Goal: Communication & Community: Ask a question

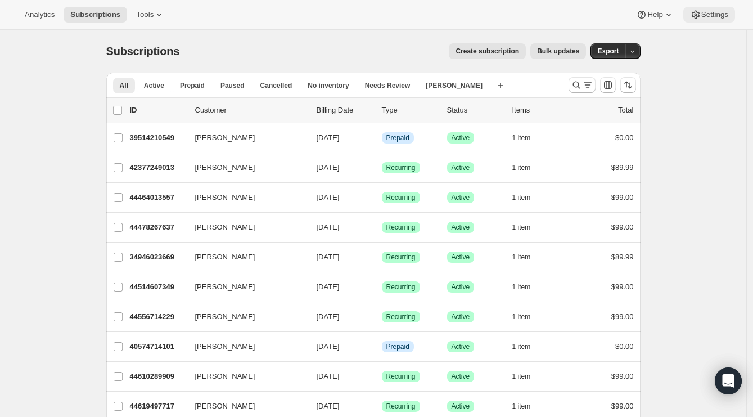
click at [717, 21] on button "Settings" at bounding box center [709, 15] width 52 height 16
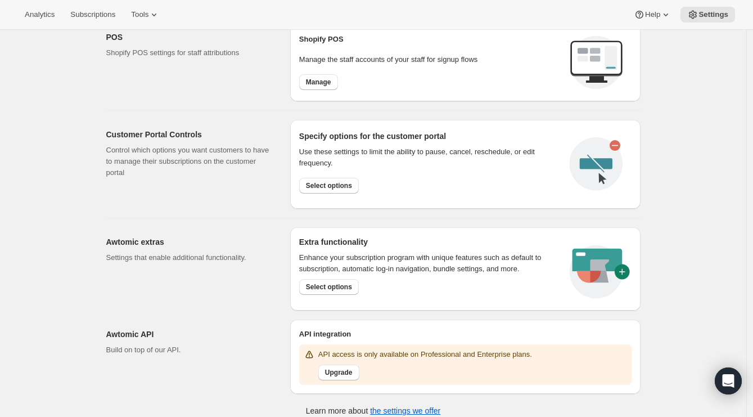
scroll to position [476, 0]
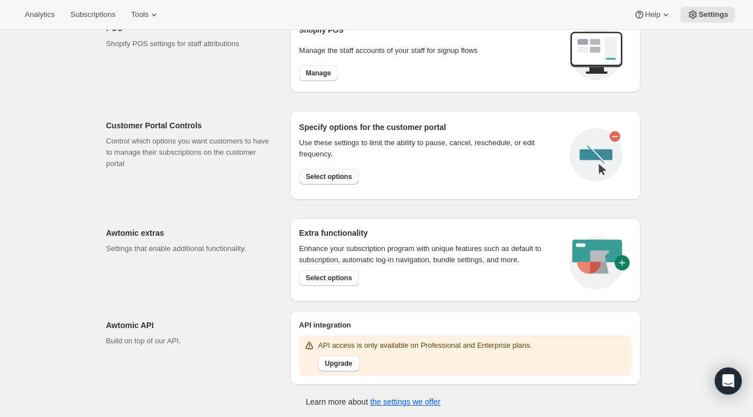
click at [323, 175] on span "Select options" at bounding box center [329, 176] width 46 height 9
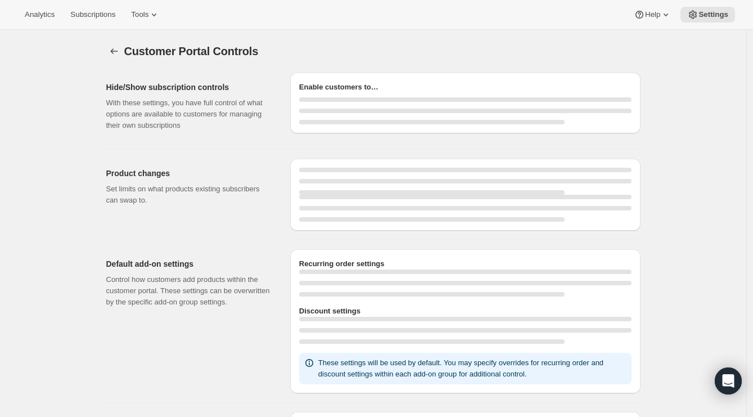
select select "MONTH"
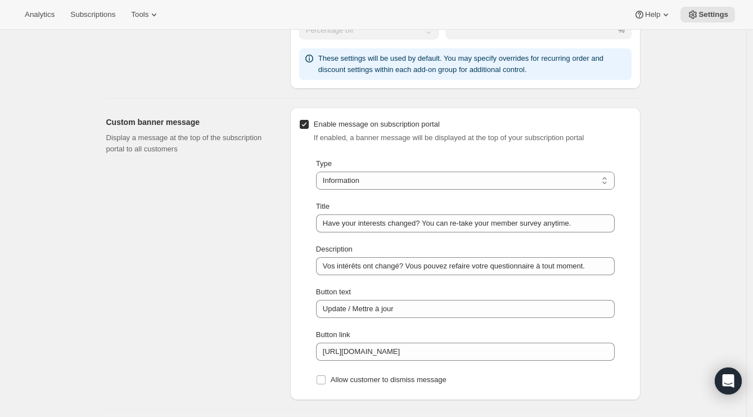
scroll to position [720, 0]
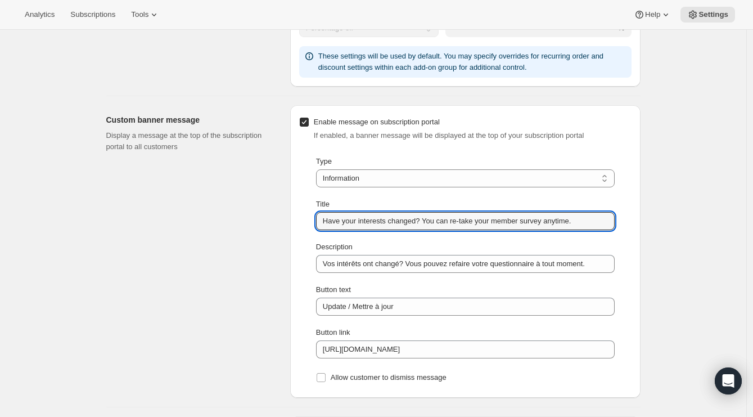
drag, startPoint x: 502, startPoint y: 220, endPoint x: 293, endPoint y: 219, distance: 208.6
click at [293, 219] on div "Enable message on subscription portal If enabled, a banner message will be disp…" at bounding box center [465, 251] width 350 height 292
click at [436, 224] on input "Update your member survey anytime." at bounding box center [465, 221] width 299 height 18
click at [435, 220] on input "Update your member survey antime." at bounding box center [465, 221] width 299 height 18
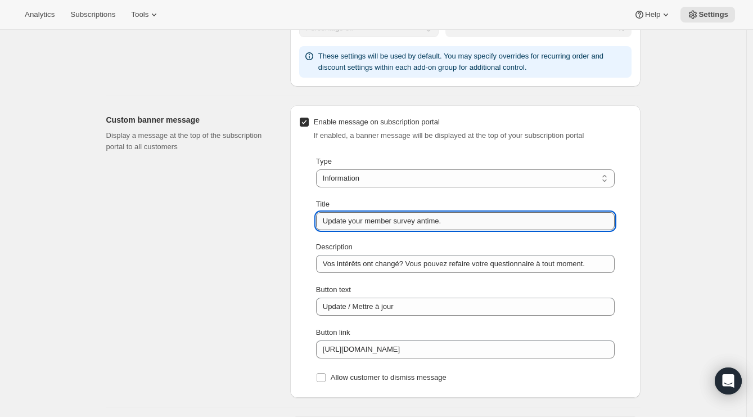
click at [435, 220] on input "Update your member survey antime." at bounding box center [465, 221] width 299 height 18
type input "Update your member survey."
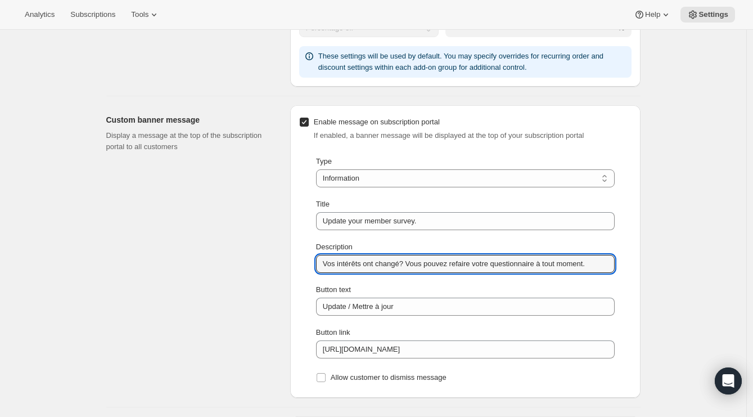
drag, startPoint x: 607, startPoint y: 265, endPoint x: 268, endPoint y: 258, distance: 338.6
click at [268, 258] on div "Custom banner message Display a message at the top of the subscription portal t…" at bounding box center [368, 246] width 543 height 301
click at [435, 286] on div "Button text" at bounding box center [465, 289] width 299 height 11
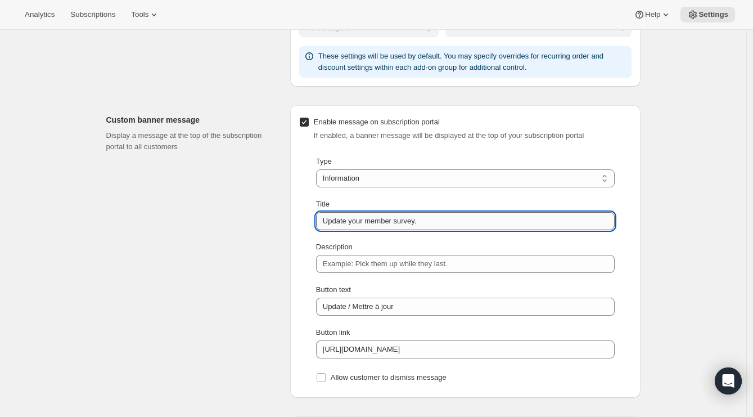
click at [463, 220] on input "Update your member survey." at bounding box center [465, 221] width 299 height 18
type input "Update your member survey"
click at [479, 246] on div "Description" at bounding box center [465, 246] width 299 height 11
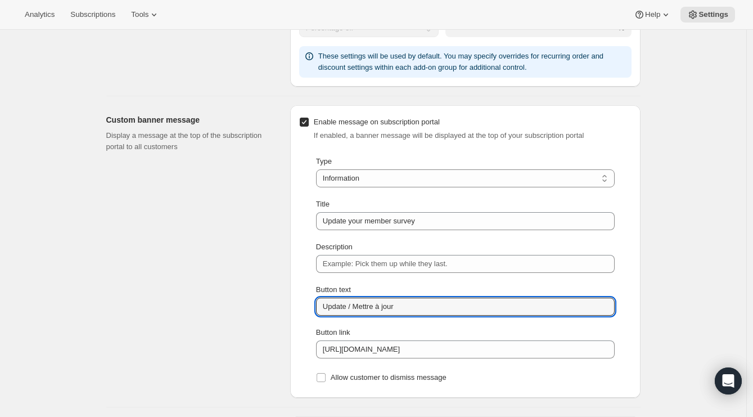
drag, startPoint x: 350, startPoint y: 304, endPoint x: 439, endPoint y: 283, distance: 91.8
click at [434, 312] on input "Update / Mettre à jour" at bounding box center [465, 306] width 299 height 18
type input "Update"
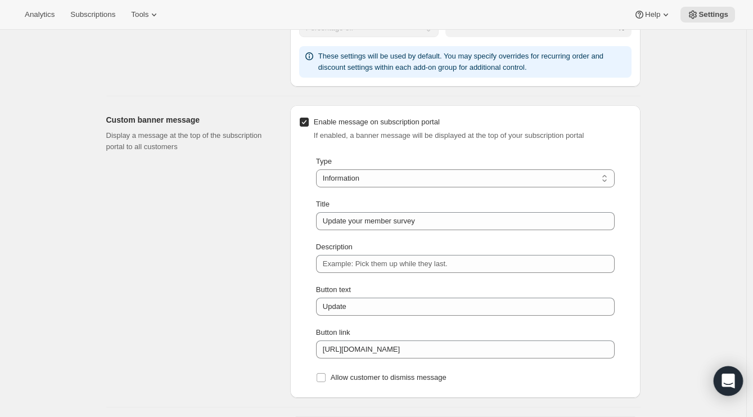
click at [735, 381] on div "Open Intercom Messenger" at bounding box center [729, 381] width 30 height 30
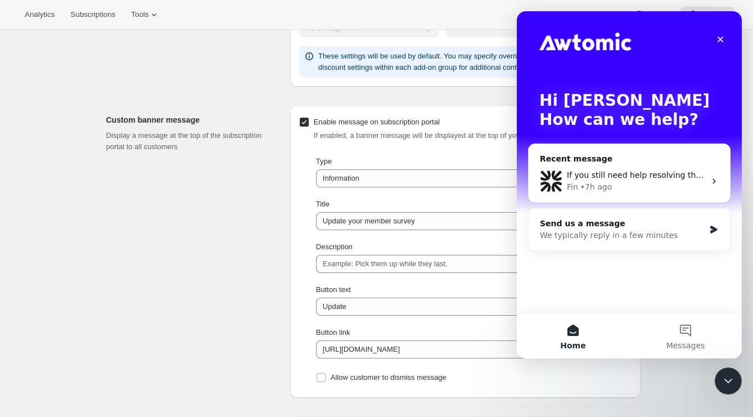
scroll to position [0, 0]
click at [613, 227] on div "Send us a message" at bounding box center [622, 224] width 165 height 12
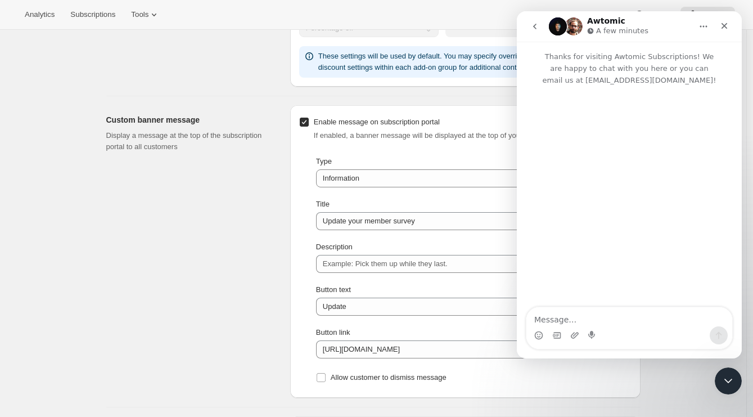
type textarea "W"
type textarea "How can I style my subscription portal?"
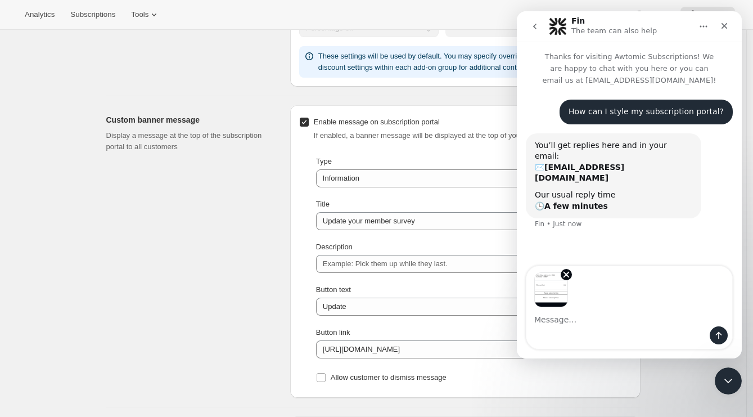
click at [649, 319] on textarea "Message…" at bounding box center [629, 316] width 206 height 19
click at [633, 311] on textarea "Message…" at bounding box center [629, 316] width 206 height 19
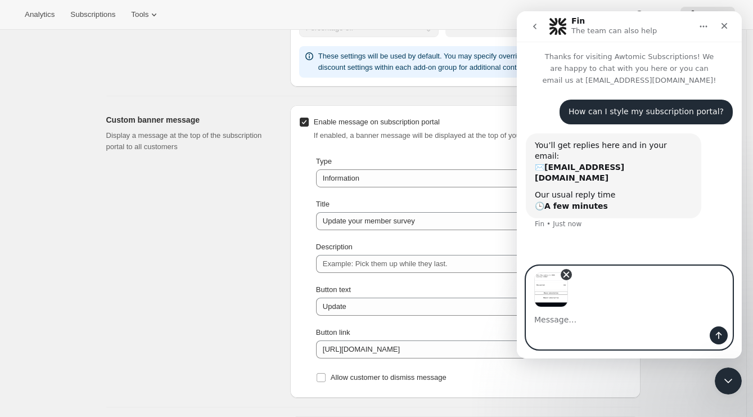
click at [566, 277] on icon "Remove image 1" at bounding box center [566, 274] width 10 height 10
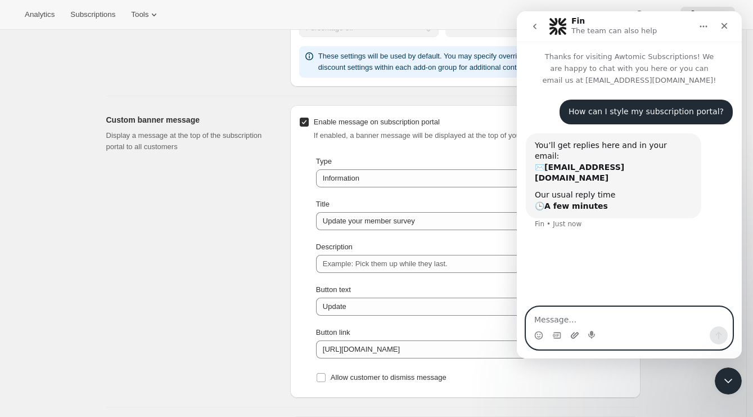
click at [572, 334] on icon "Upload attachment" at bounding box center [575, 335] width 8 height 6
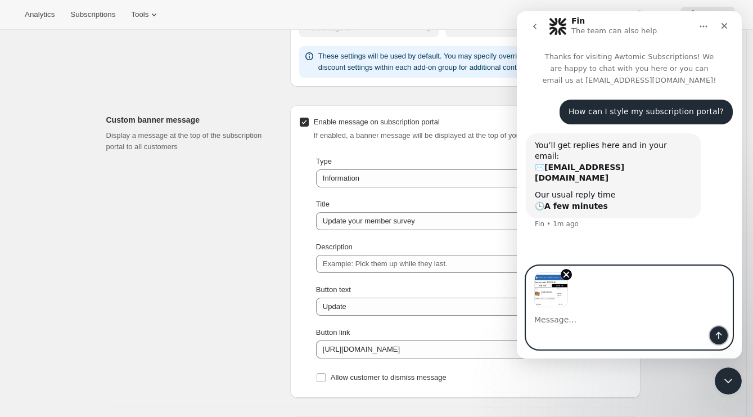
click at [717, 337] on icon "Send a message…" at bounding box center [718, 335] width 9 height 9
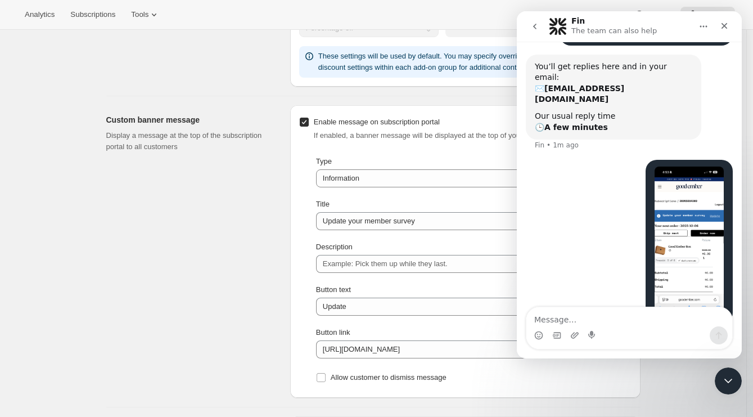
scroll to position [86, 0]
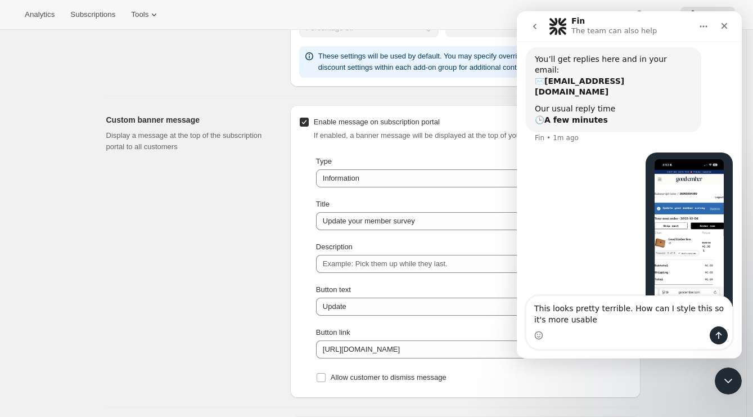
type textarea "This looks pretty terrible. How can I style this so it's more usable?"
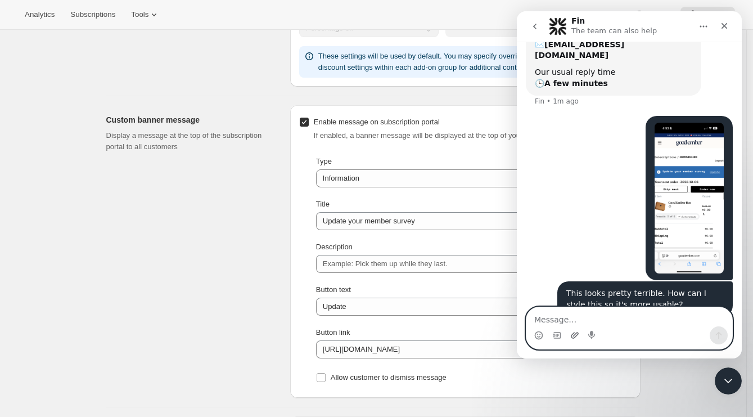
click at [575, 332] on icon "Upload attachment" at bounding box center [574, 335] width 9 height 9
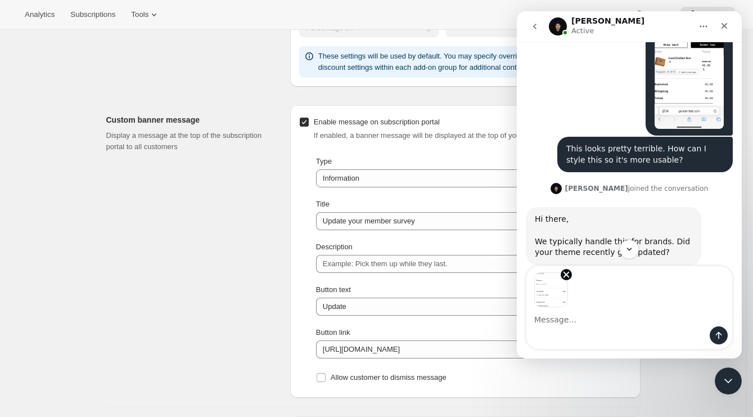
scroll to position [256, 0]
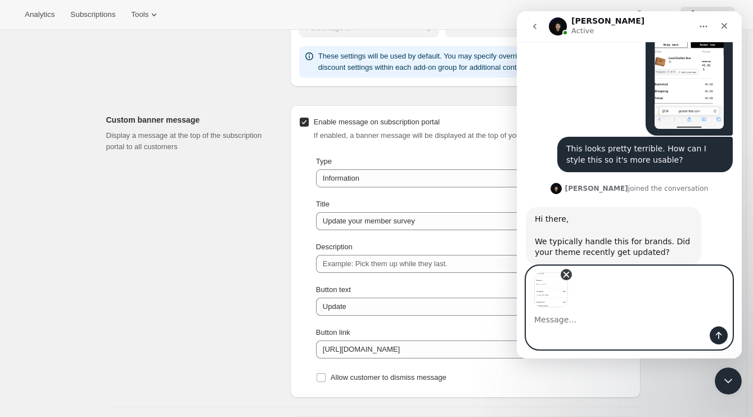
click at [565, 277] on icon "Remove image 1" at bounding box center [566, 274] width 10 height 10
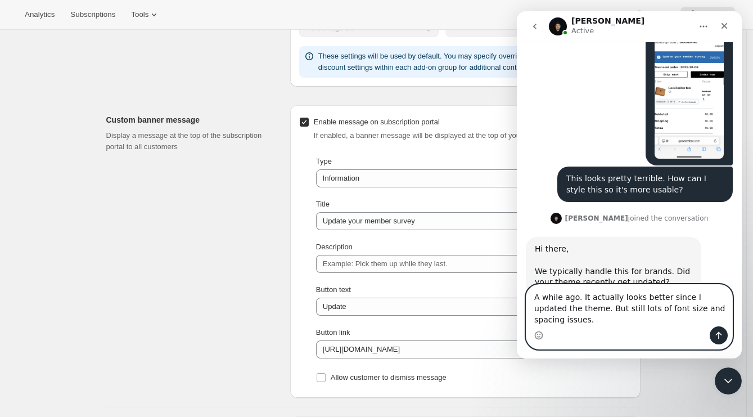
scroll to position [237, 0]
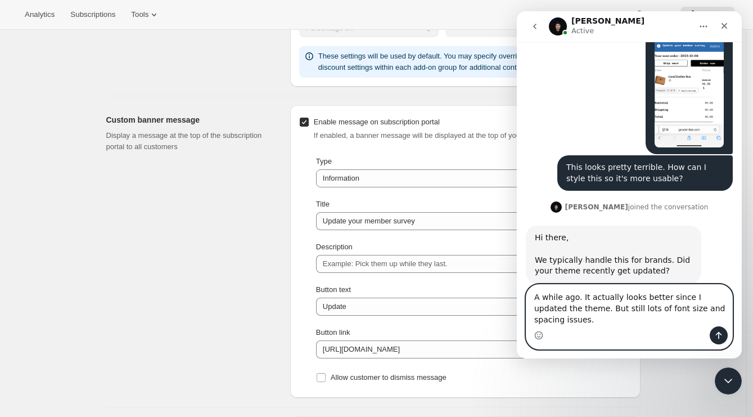
type textarea "A while ago. It actually looks better since I updated the theme. But still lots…"
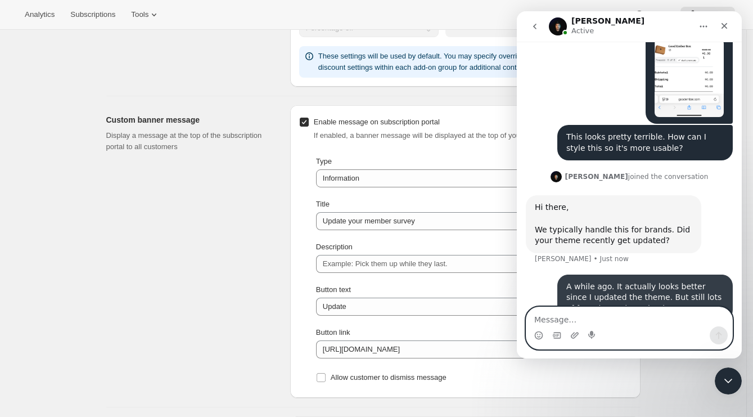
scroll to position [270, 0]
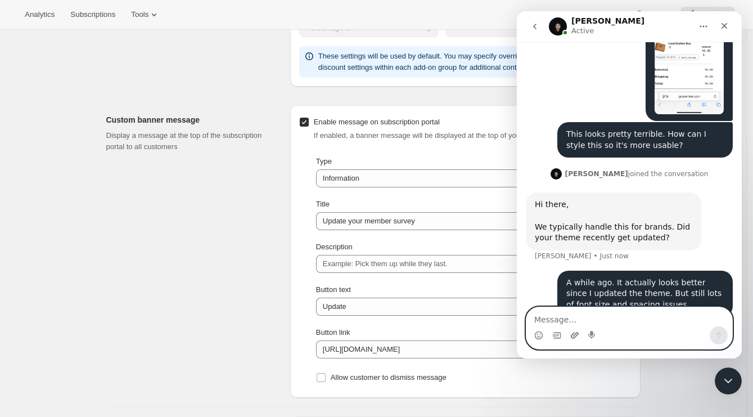
click at [575, 336] on icon "Upload attachment" at bounding box center [574, 335] width 9 height 9
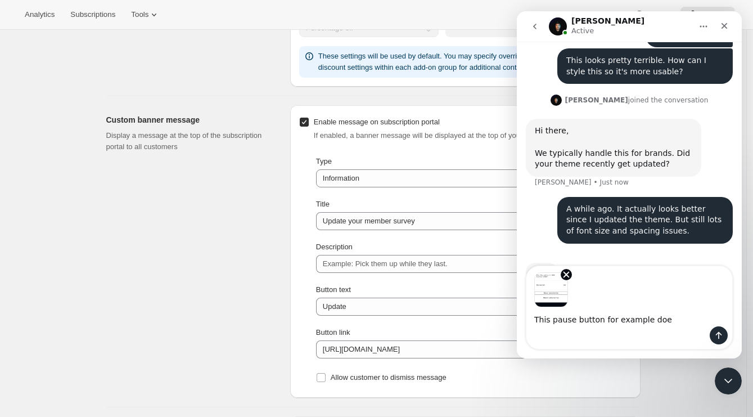
scroll to position [355, 0]
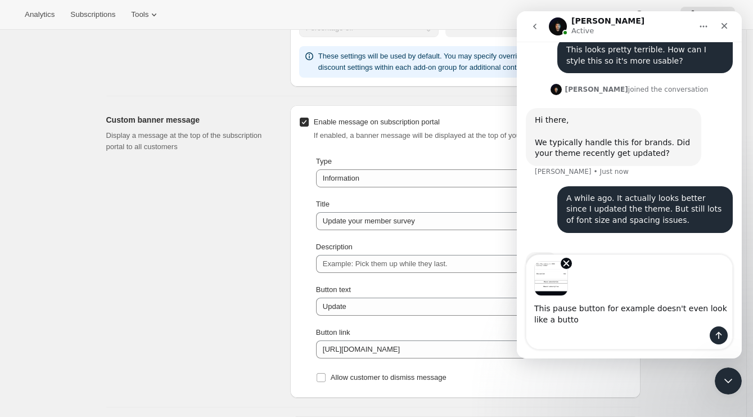
type textarea "This pause button for example doesn't even look like a button"
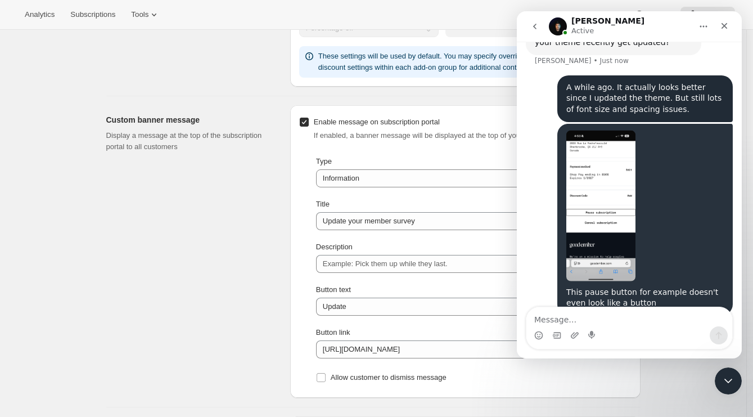
scroll to position [507, 0]
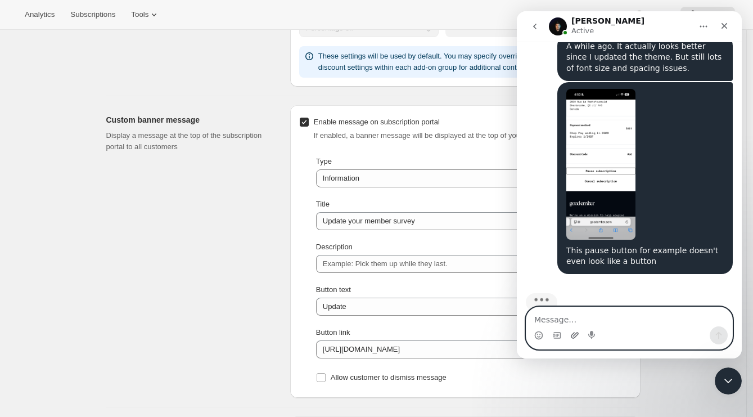
click at [572, 336] on icon "Upload attachment" at bounding box center [575, 335] width 8 height 6
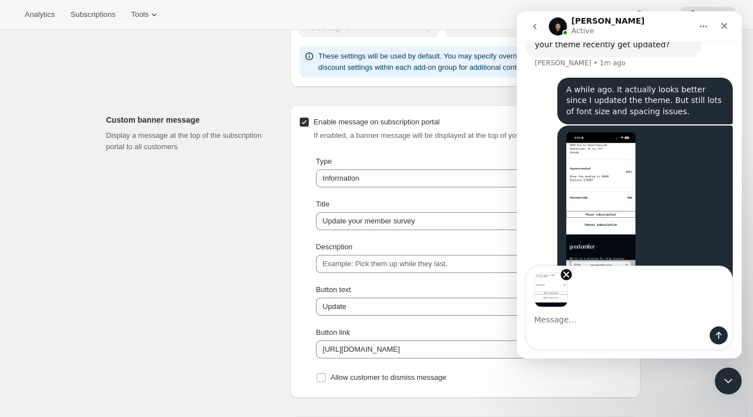
scroll to position [504, 0]
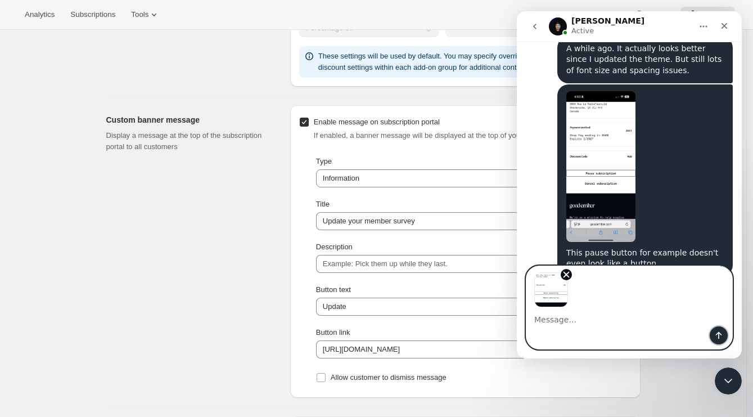
click at [717, 333] on icon "Send a message…" at bounding box center [719, 335] width 6 height 7
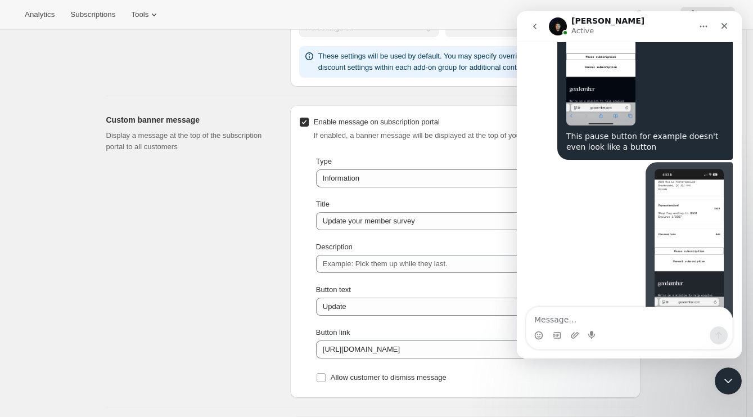
scroll to position [629, 0]
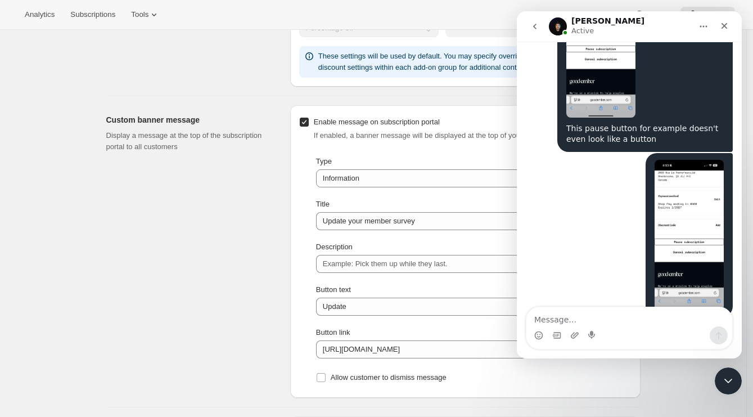
click at [611, 320] on textarea "Message…" at bounding box center [629, 316] width 206 height 19
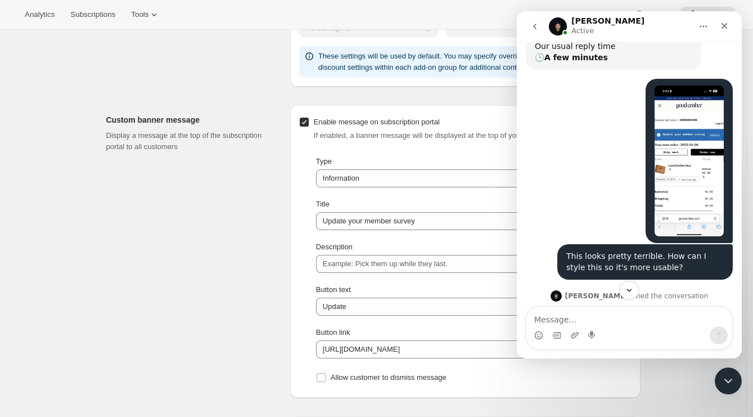
scroll to position [155, 0]
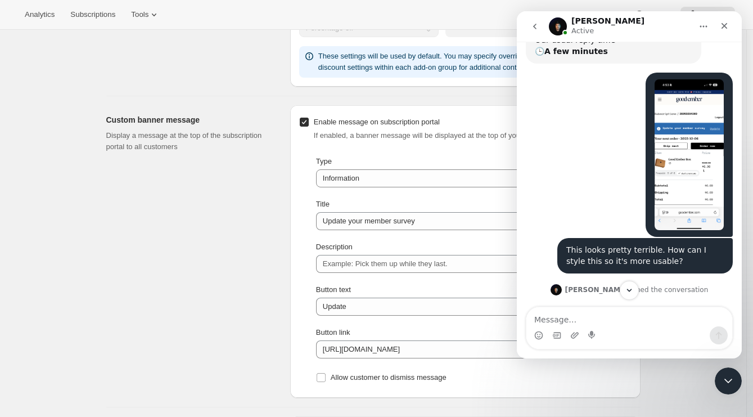
click at [692, 164] on img "Catherine says…" at bounding box center [688, 154] width 69 height 151
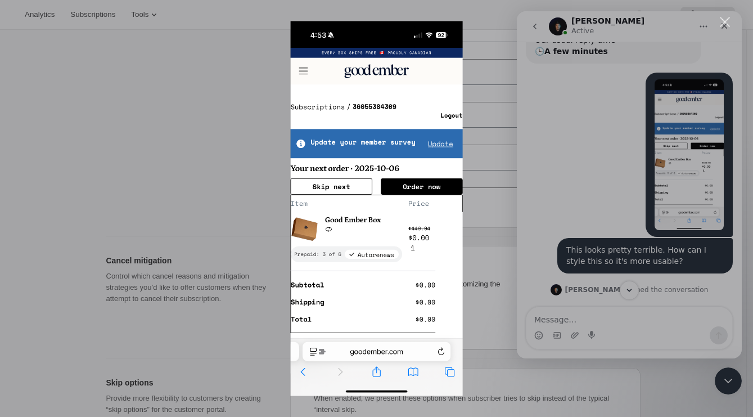
scroll to position [929, 0]
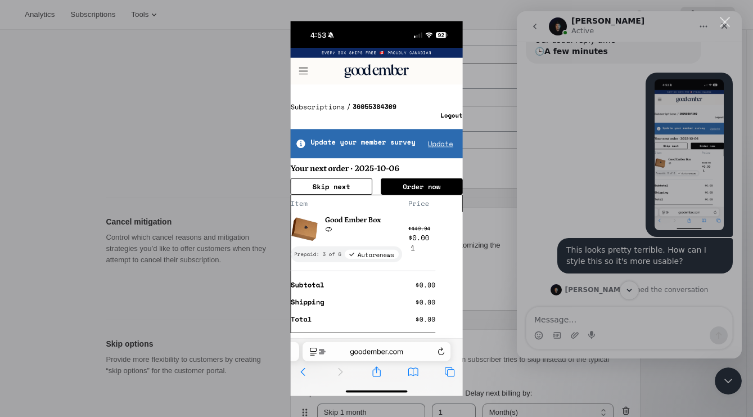
click at [186, 159] on div "Intercom messenger" at bounding box center [376, 208] width 753 height 417
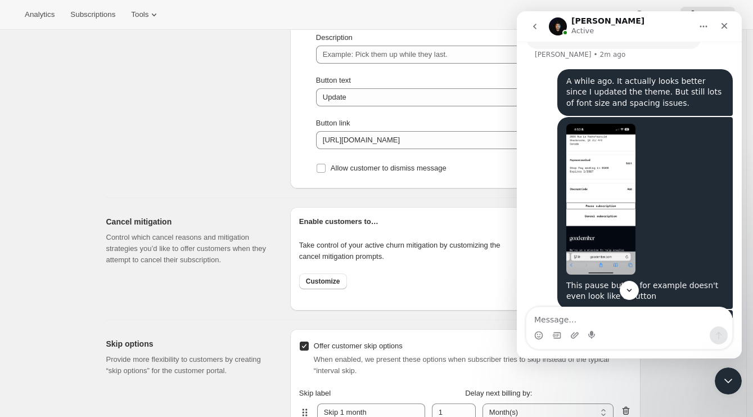
scroll to position [481, 0]
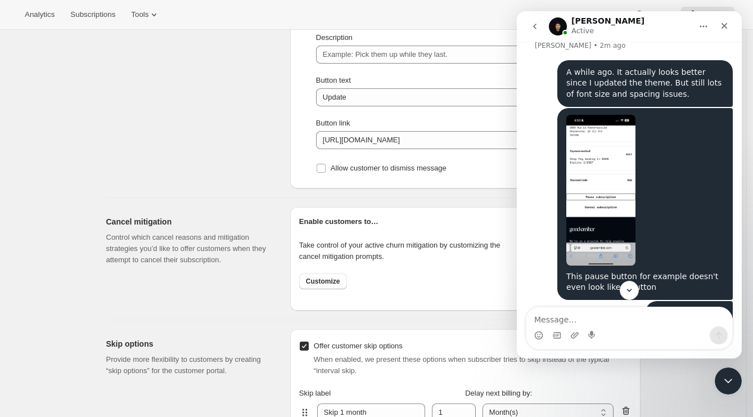
click at [599, 204] on img "Catherine says…" at bounding box center [600, 190] width 69 height 151
click at [597, 206] on div "Intercom messenger" at bounding box center [376, 208] width 753 height 417
click at [592, 201] on img "Catherine says…" at bounding box center [600, 190] width 69 height 151
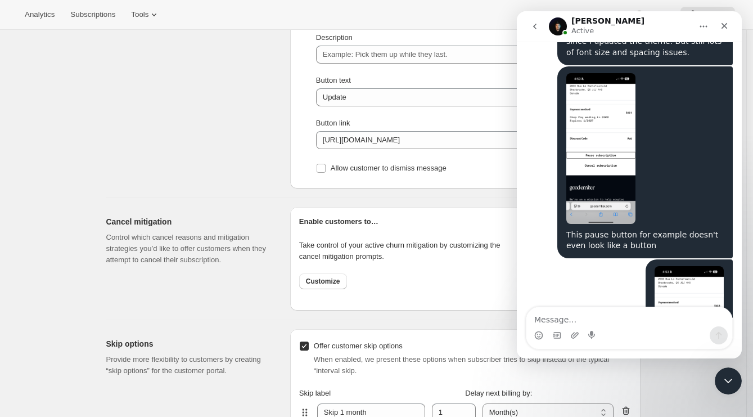
scroll to position [381, 0]
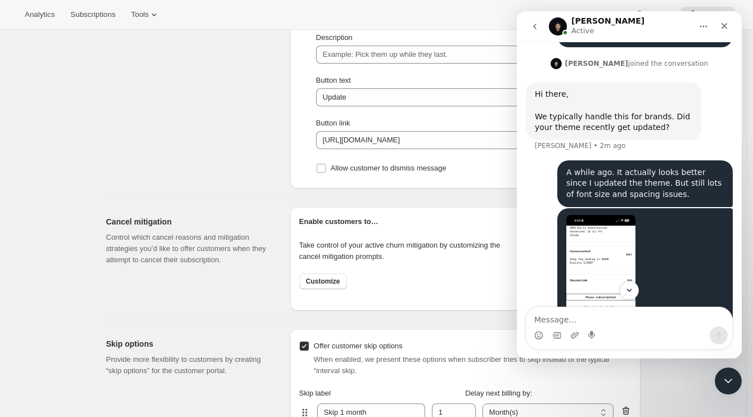
click at [607, 215] on img "Catherine says…" at bounding box center [600, 290] width 69 height 151
click at [595, 215] on img "Catherine says…" at bounding box center [600, 290] width 69 height 151
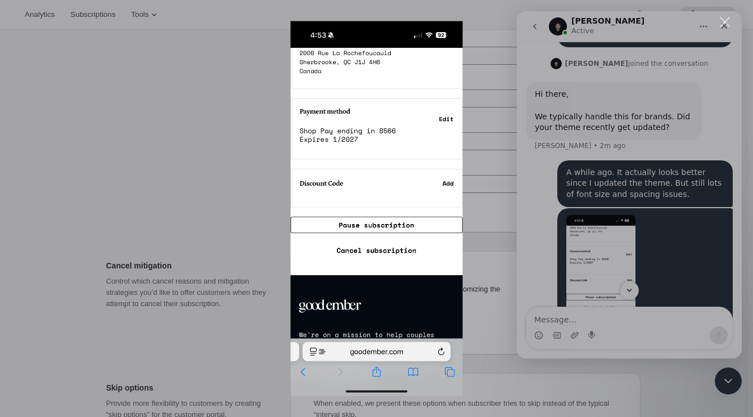
scroll to position [885, 0]
click at [284, 119] on div "Intercom messenger" at bounding box center [376, 208] width 753 height 417
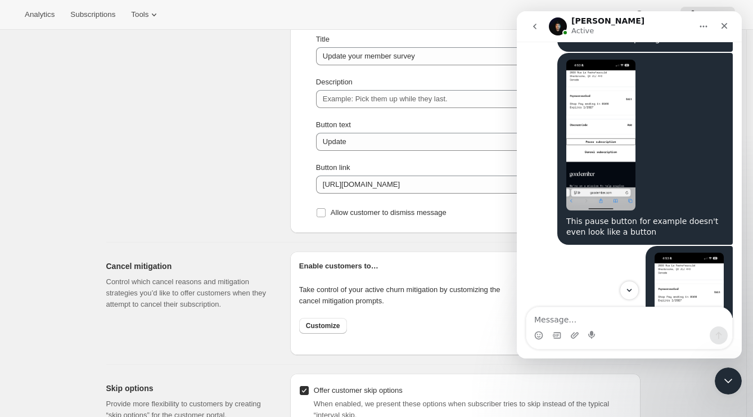
scroll to position [672, 0]
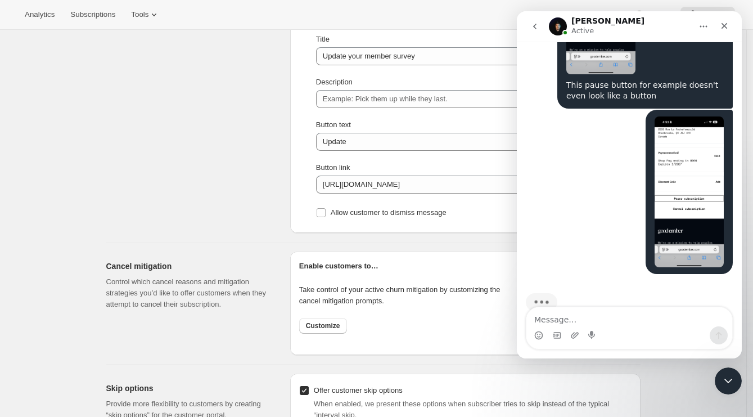
click at [699, 157] on img "Catherine says…" at bounding box center [688, 191] width 69 height 151
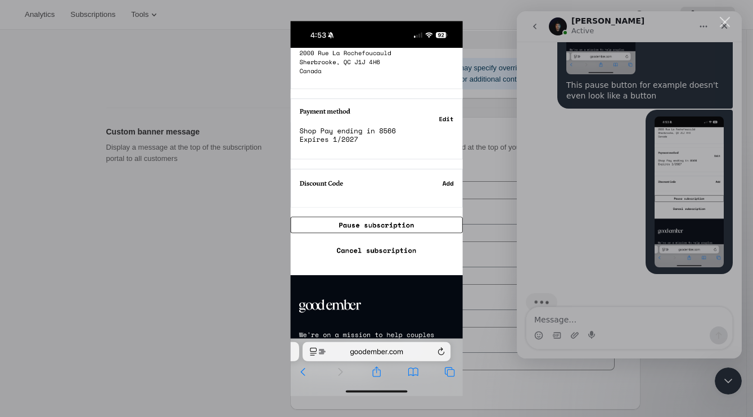
scroll to position [599, 0]
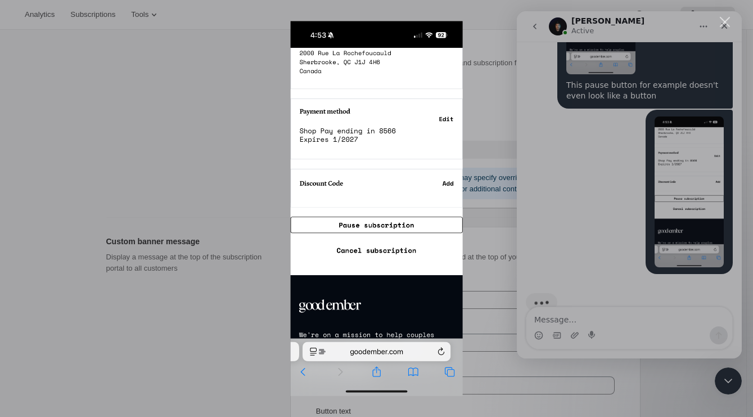
click at [229, 177] on div "Intercom messenger" at bounding box center [376, 208] width 753 height 417
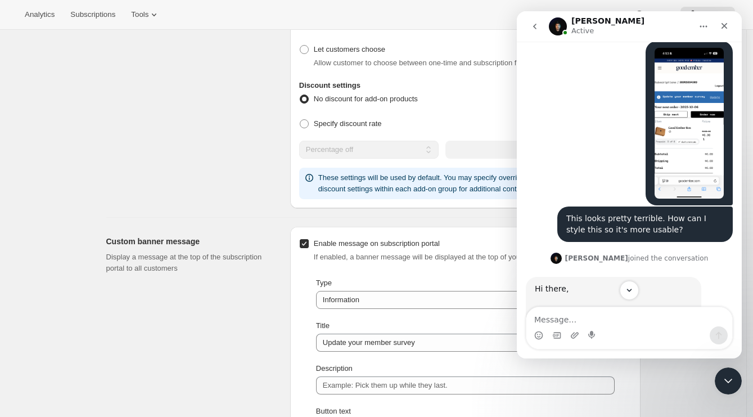
scroll to position [182, 0]
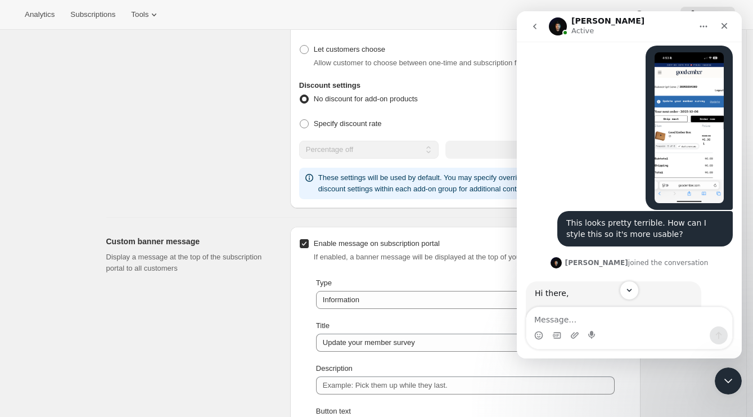
click at [679, 124] on img "Catherine says…" at bounding box center [688, 127] width 69 height 151
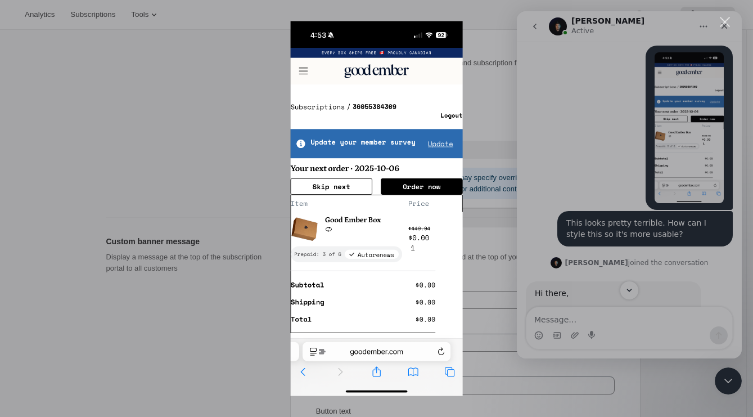
click at [475, 138] on div "Intercom messenger" at bounding box center [376, 208] width 753 height 417
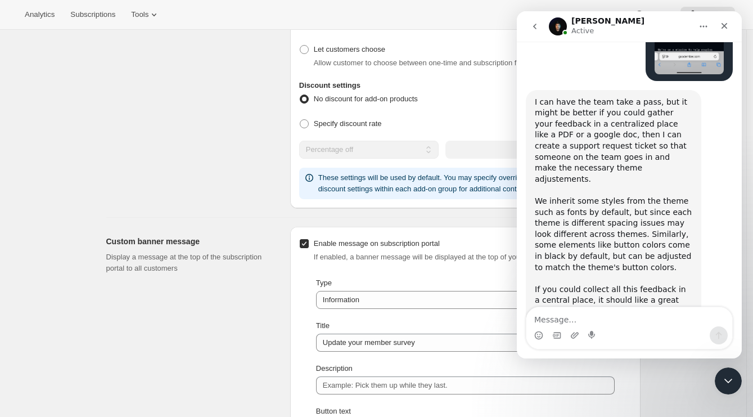
scroll to position [861, 0]
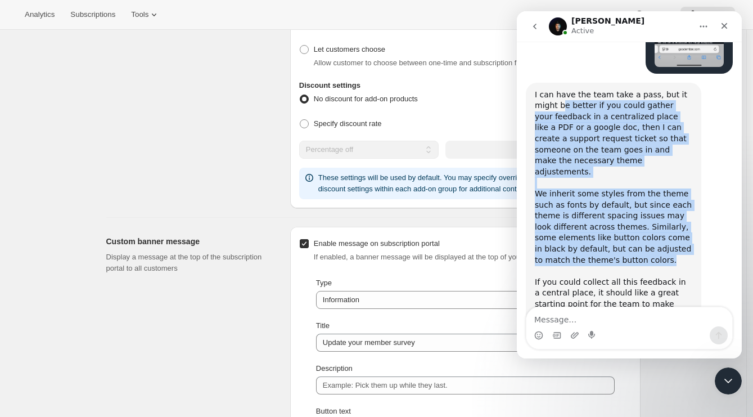
drag, startPoint x: 563, startPoint y: 87, endPoint x: 644, endPoint y: 231, distance: 164.9
click at [644, 231] on div "I can have the team take a pass, but it might be better if you could gather you…" at bounding box center [613, 204] width 157 height 231
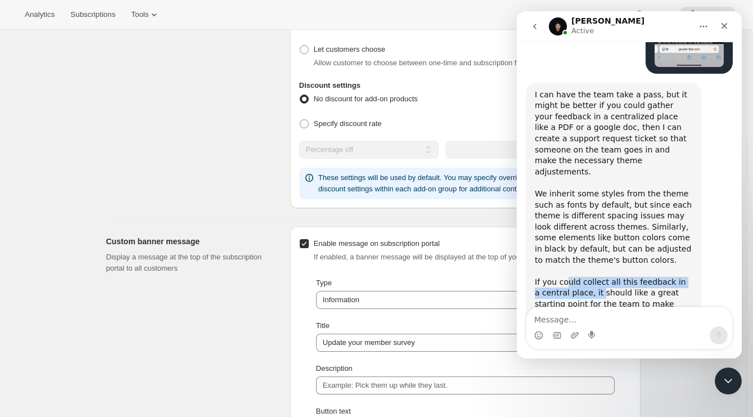
drag, startPoint x: 565, startPoint y: 250, endPoint x: 592, endPoint y: 258, distance: 27.7
click at [592, 258] on div "I can have the team take a pass, but it might be better if you could gather you…" at bounding box center [613, 204] width 157 height 231
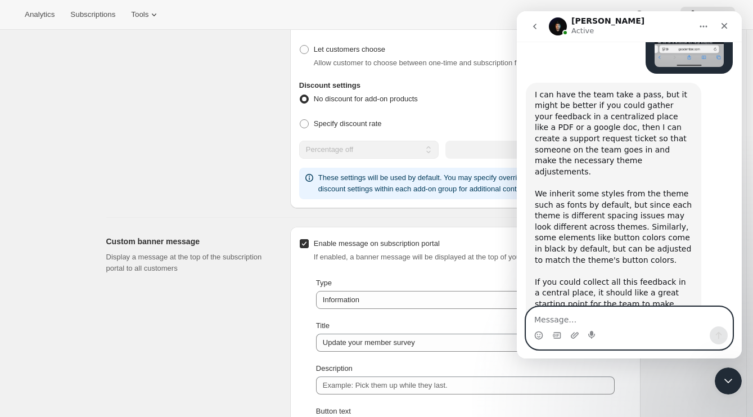
click at [579, 315] on textarea "Message…" at bounding box center [629, 316] width 206 height 19
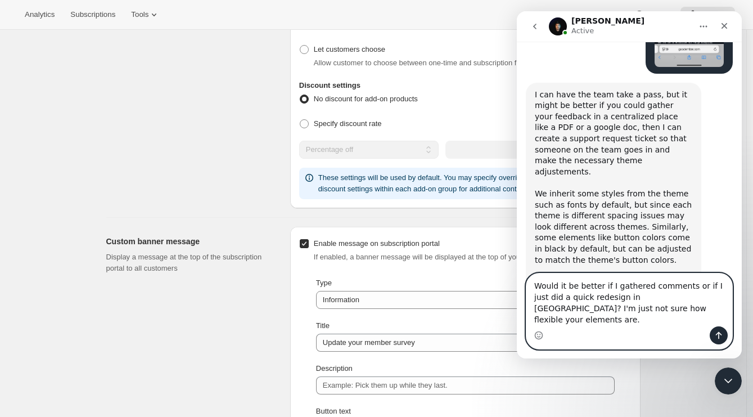
type textarea "Would it be better if I gathered comments or if I just did a quick redesign in …"
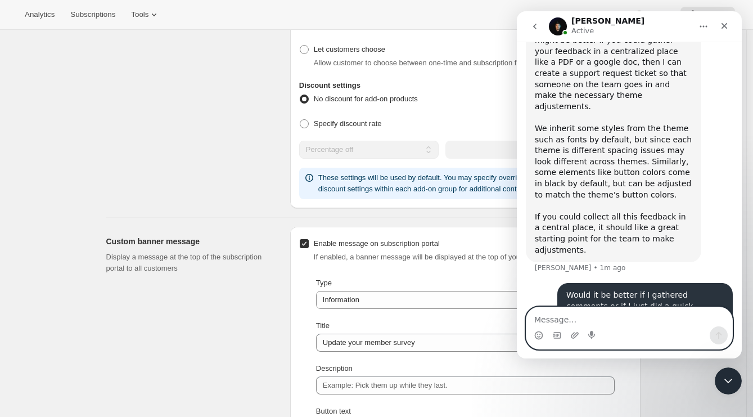
scroll to position [927, 0]
type textarea "I"
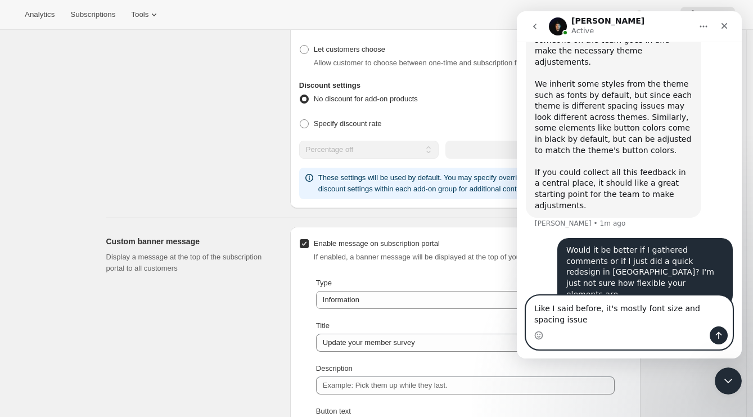
scroll to position [982, 0]
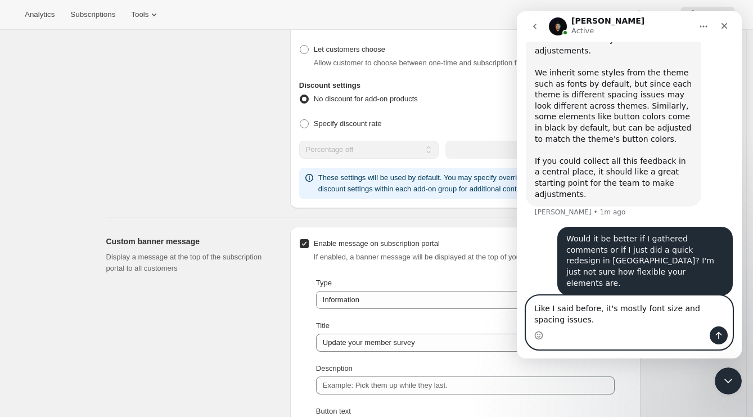
type textarea "Like I said before, it's mostly font size and spacing issues."
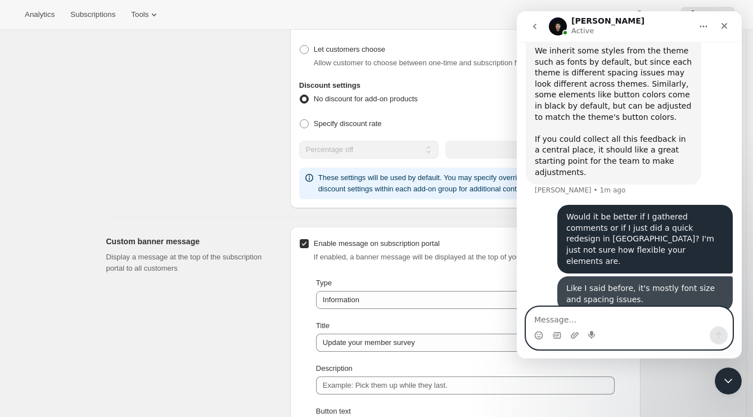
scroll to position [1007, 0]
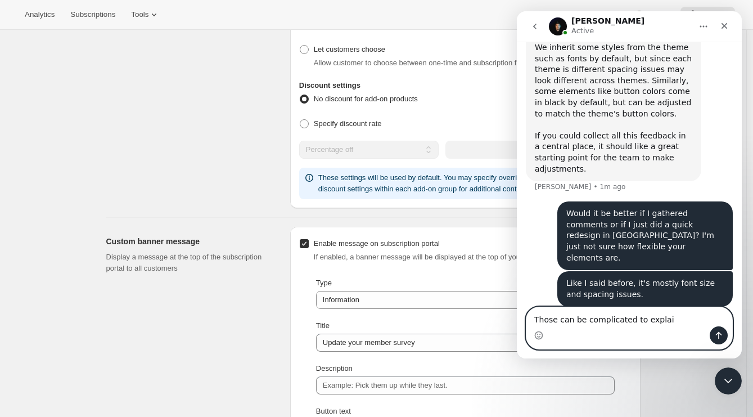
type textarea "Those can be complicated to explain"
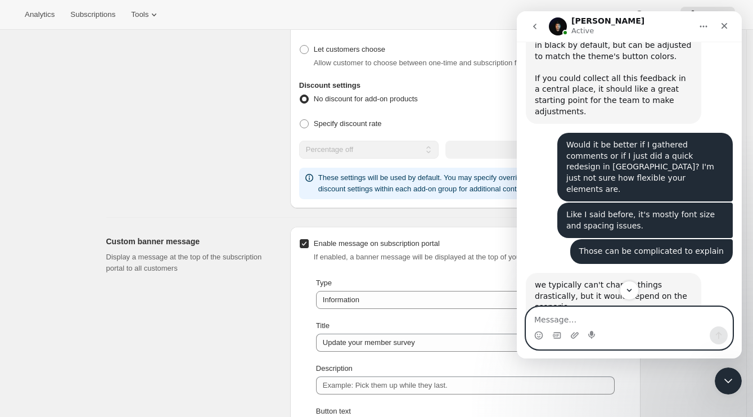
scroll to position [1067, 0]
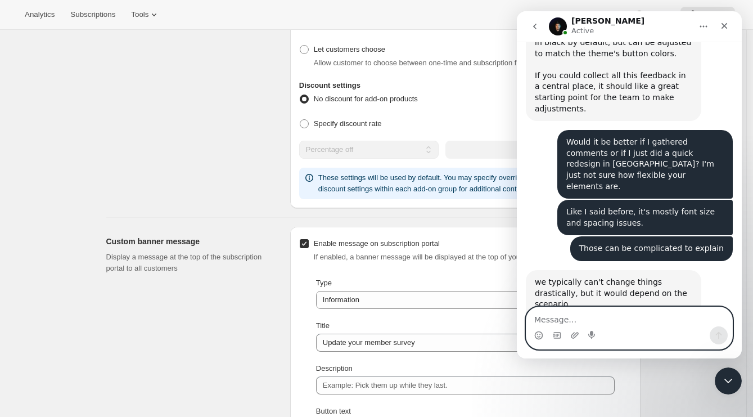
click at [596, 318] on textarea "Message…" at bounding box center [629, 316] width 206 height 19
type textarea "ok I'll just do a visual."
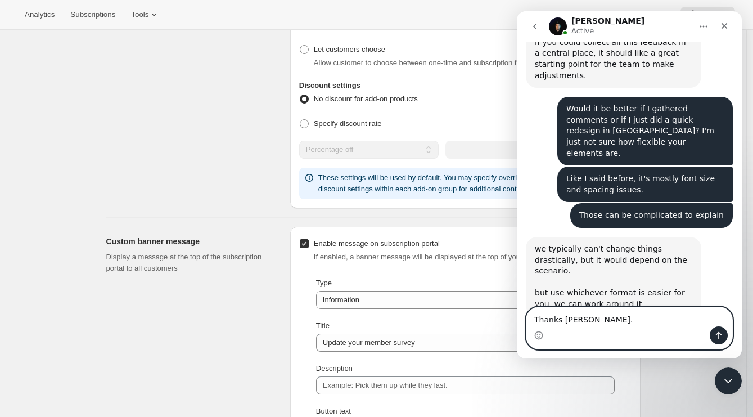
type textarea "Thanks [PERSON_NAME]."
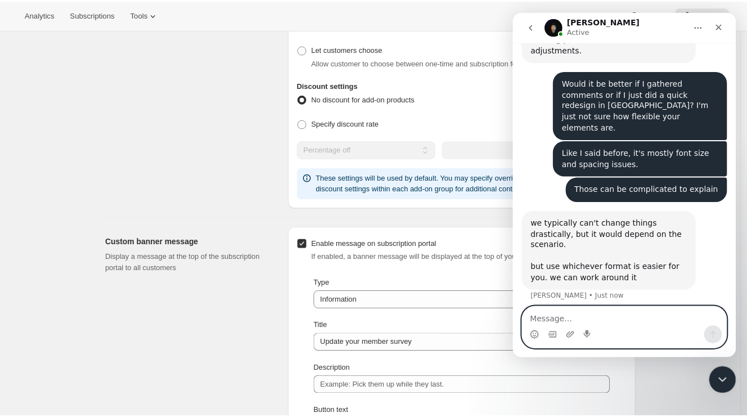
scroll to position [1170, 0]
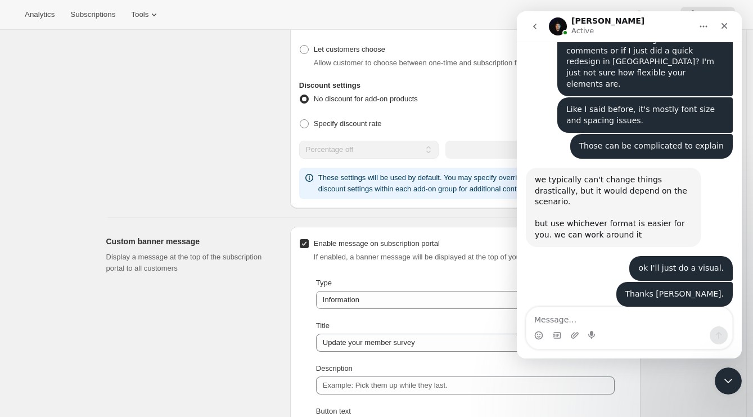
click at [629, 322] on div "perfect. looking forward to seeing your notes!" at bounding box center [613, 333] width 157 height 22
click at [719, 377] on div "Close Intercom Messenger" at bounding box center [726, 378] width 27 height 27
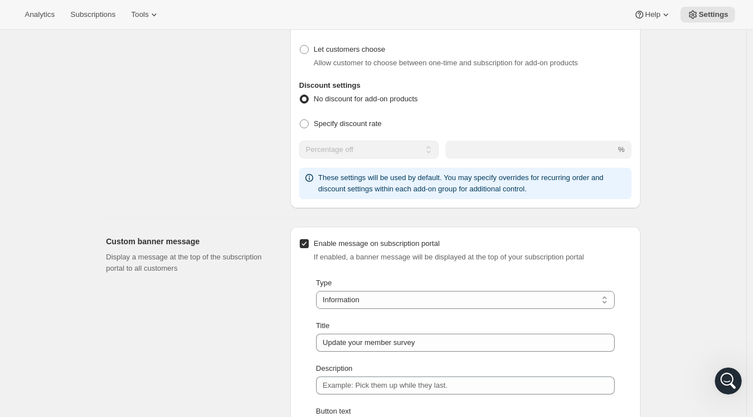
click at [152, 190] on div "Default add-on settings Control how customers add products within the customer …" at bounding box center [193, 68] width 175 height 279
